Goal: Transaction & Acquisition: Purchase product/service

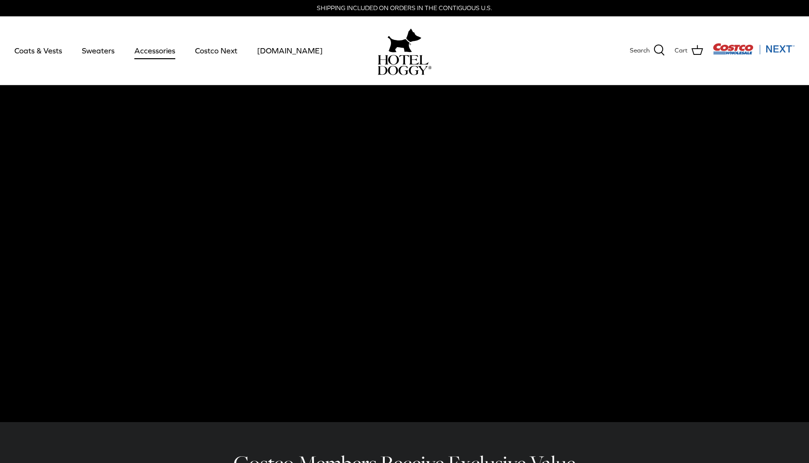
click at [158, 54] on link "Accessories" at bounding box center [155, 50] width 58 height 33
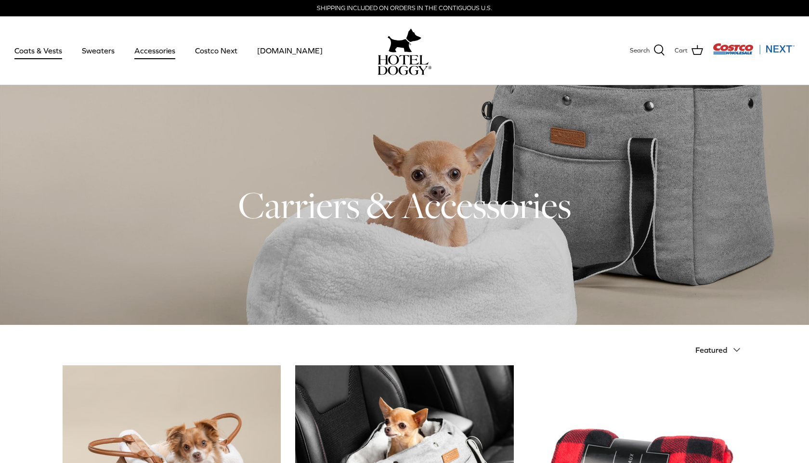
click at [46, 57] on link "Coats & Vests" at bounding box center [38, 50] width 65 height 33
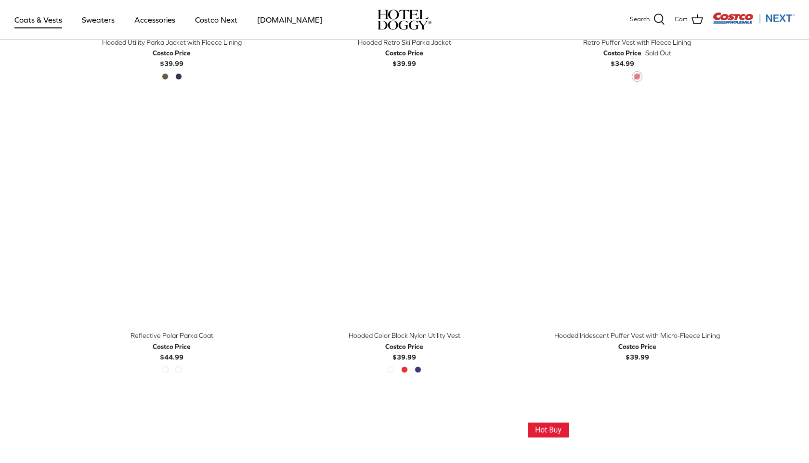
scroll to position [786, 0]
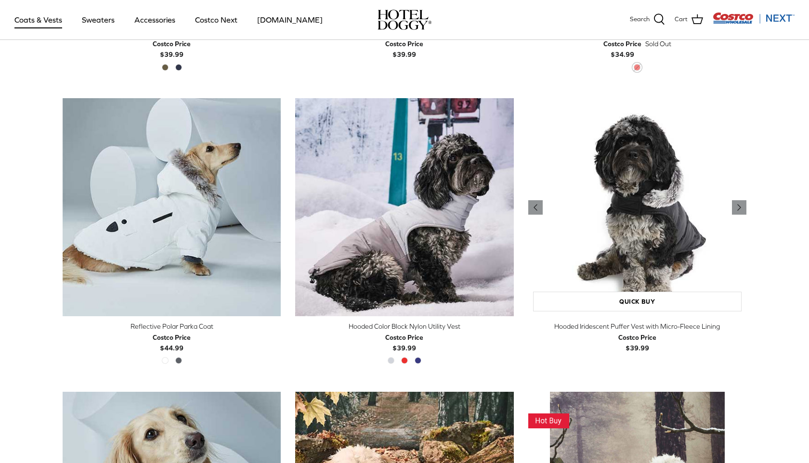
click at [634, 202] on img "Hooded Iridescent Puffer Vest with Micro-Fleece Lining" at bounding box center [637, 207] width 218 height 218
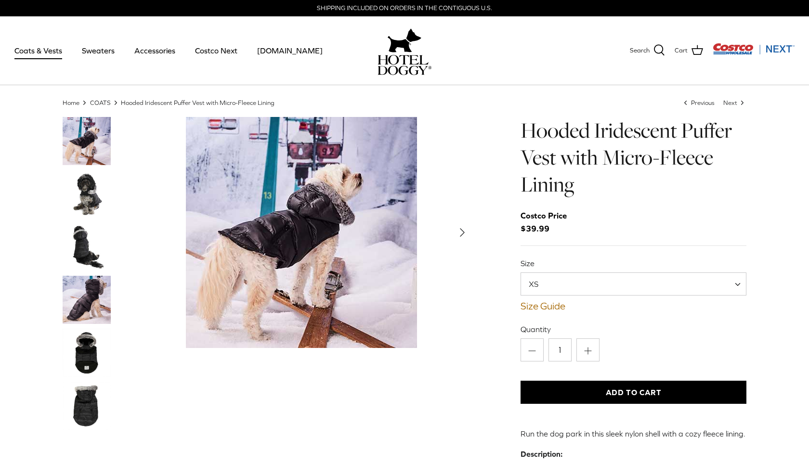
click at [69, 232] on img "Thumbnail Link" at bounding box center [87, 247] width 48 height 48
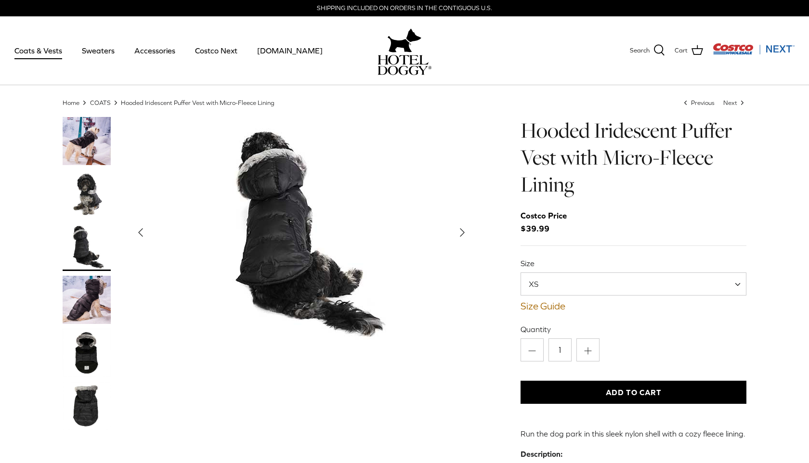
click at [93, 295] on img "Thumbnail Link" at bounding box center [87, 300] width 48 height 48
